Goal: Contribute content

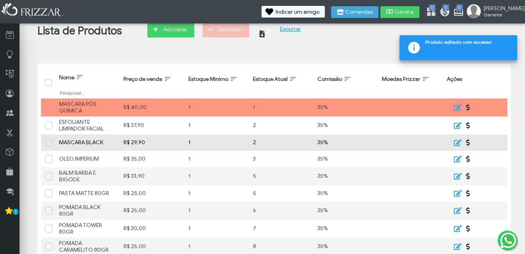
scroll to position [32, 0]
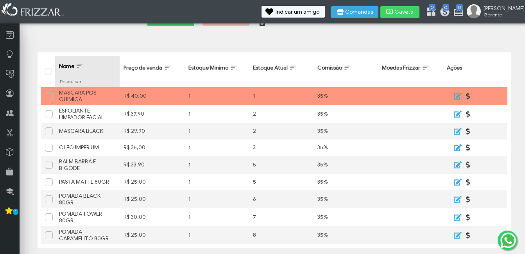
click at [77, 69] on span "Nome: activate to sort column ascending" at bounding box center [80, 66] width 8 height 8
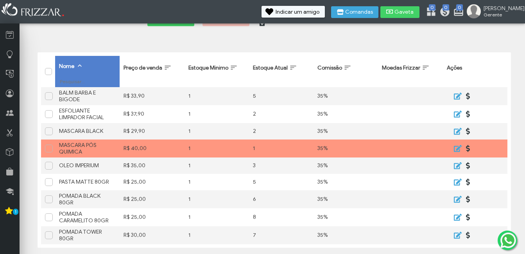
click at [180, 27] on div "Adicionar" at bounding box center [170, 22] width 47 height 23
click at [181, 24] on span "Adicionar" at bounding box center [174, 19] width 27 height 12
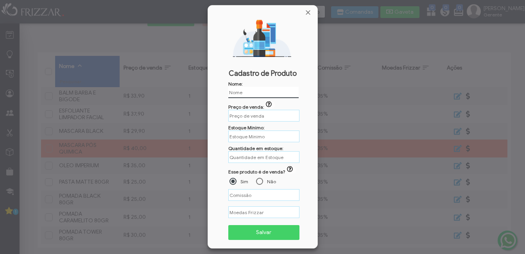
type input "POMADA INCOLOR 80GR"
type input "R$"
type input "POMADA INCOLOR 80GR"
click at [257, 115] on input "R$" at bounding box center [263, 116] width 71 height 12
type input "R$ 25,00"
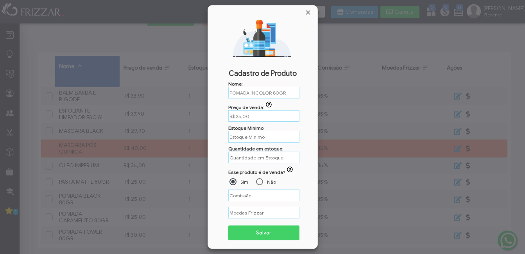
type input "%"
click at [250, 136] on input "text" at bounding box center [263, 137] width 71 height 12
type input "1"
click at [258, 160] on input "text" at bounding box center [263, 158] width 71 height 12
type input "5"
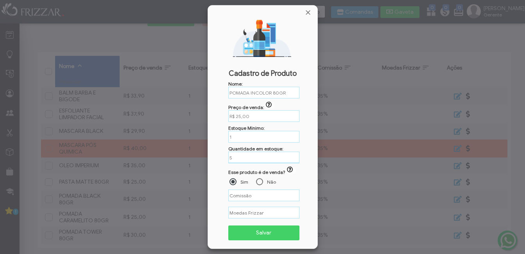
type input "%"
click at [239, 194] on input "%" at bounding box center [263, 196] width 71 height 12
type input "35,00%"
click at [261, 230] on span "Salvar" at bounding box center [264, 233] width 61 height 12
